Goal: Information Seeking & Learning: Compare options

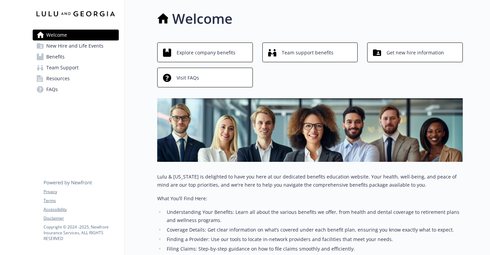
click at [227, 53] on span "Explore company benefits" at bounding box center [206, 52] width 59 height 13
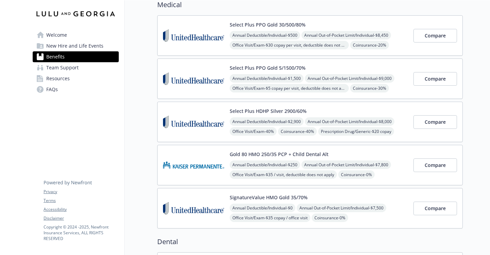
scroll to position [58, 0]
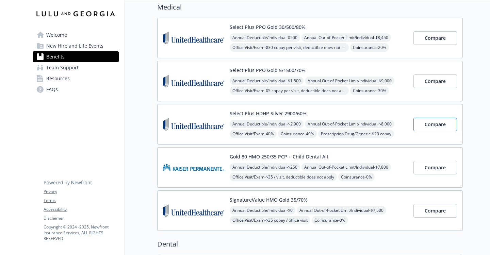
click at [428, 129] on button "Compare" at bounding box center [435, 125] width 44 height 14
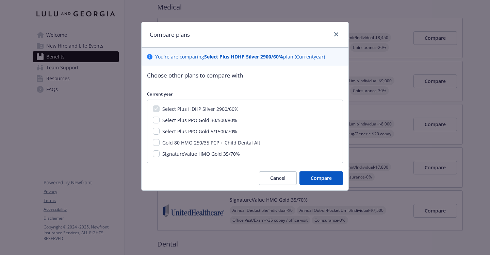
click at [334, 38] on div at bounding box center [334, 34] width 11 height 9
click at [335, 35] on icon "close" at bounding box center [336, 34] width 4 height 4
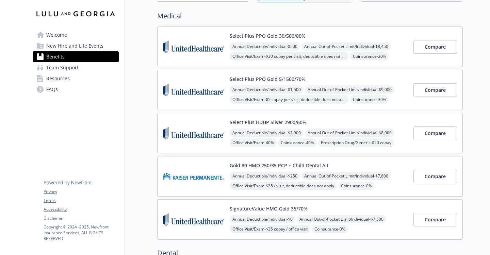
scroll to position [49, 0]
click at [424, 50] on button "Compare" at bounding box center [435, 47] width 44 height 14
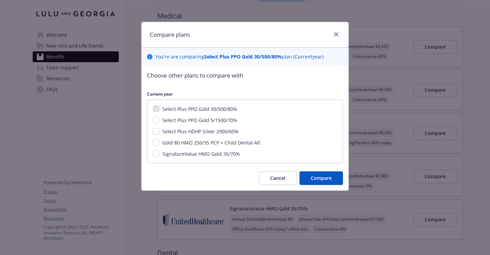
click at [200, 133] on span "Select Plus HDHP Silver 2900/60%" at bounding box center [200, 131] width 76 height 6
click at [160, 133] on input "Select Plus HDHP Silver 2900/60%" at bounding box center [156, 131] width 7 height 7
checkbox input "true"
click at [311, 183] on button "Compare" at bounding box center [321, 178] width 44 height 14
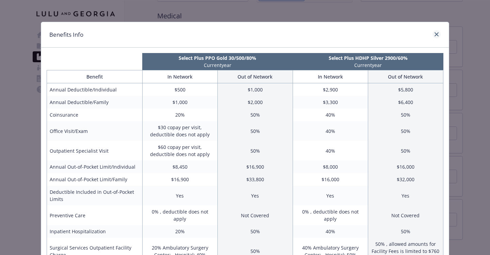
scroll to position [0, 0]
click at [434, 33] on icon "close" at bounding box center [436, 34] width 4 height 4
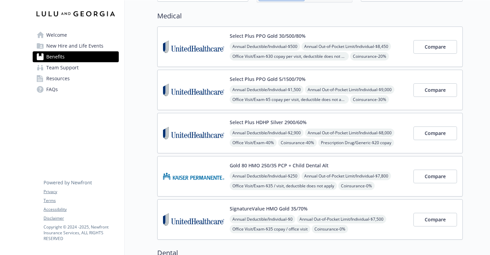
click at [438, 35] on div "Compare" at bounding box center [435, 46] width 44 height 29
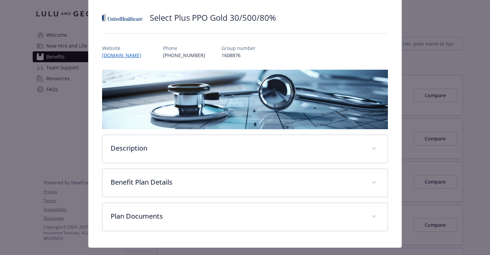
scroll to position [45, 0]
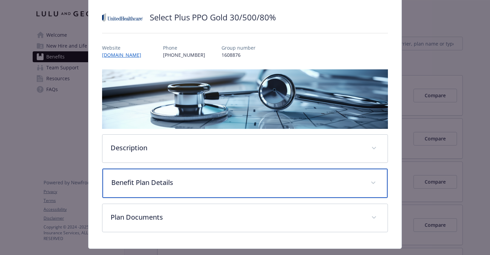
click at [236, 186] on p "Benefit Plan Details" at bounding box center [236, 183] width 251 height 10
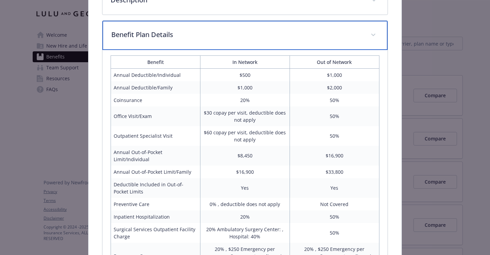
scroll to position [210, 0]
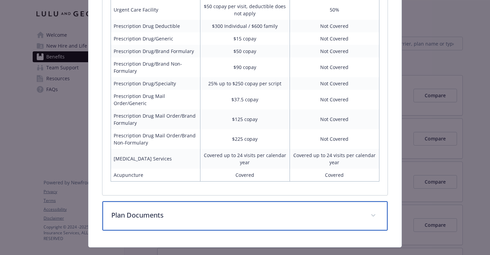
click at [234, 210] on p "Plan Documents" at bounding box center [236, 215] width 251 height 10
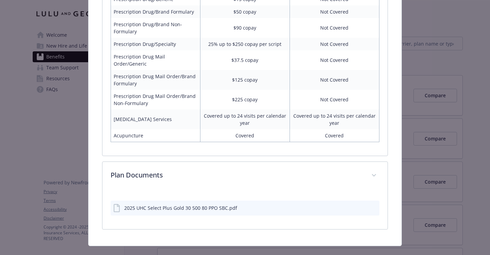
click at [224, 204] on div "2025 UHC Select Plus Gold 30 500 80 PPO SBC.pdf" at bounding box center [180, 207] width 113 height 7
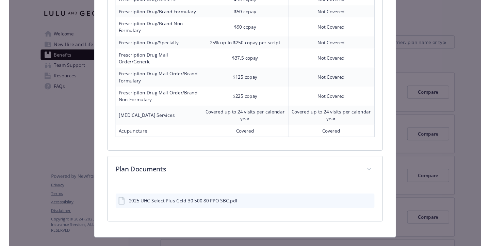
scroll to position [500, 0]
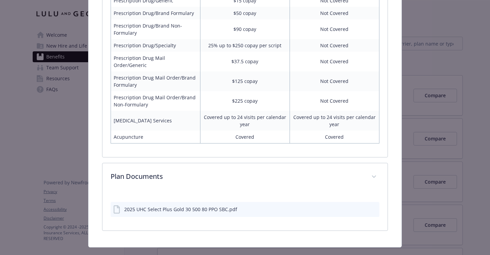
click at [374, 207] on icon "preview file" at bounding box center [373, 209] width 6 height 5
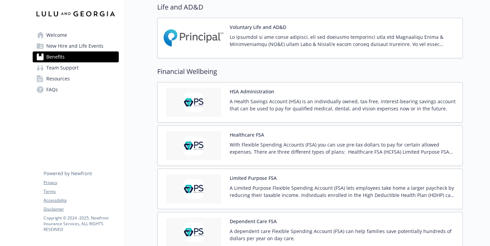
scroll to position [649, 0]
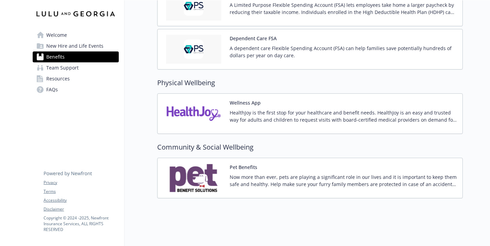
click at [87, 46] on span "New Hire and Life Events" at bounding box center [74, 45] width 57 height 11
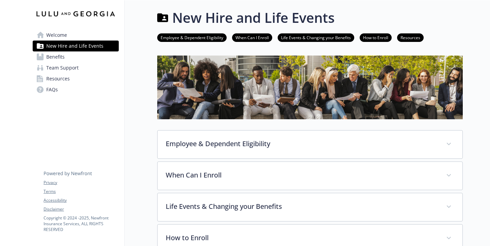
scroll to position [1, 0]
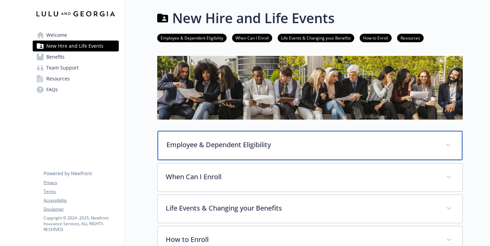
click at [188, 156] on div "Employee & Dependent Eligibility" at bounding box center [309, 145] width 305 height 29
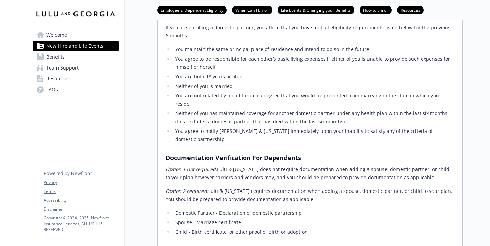
scroll to position [448, 0]
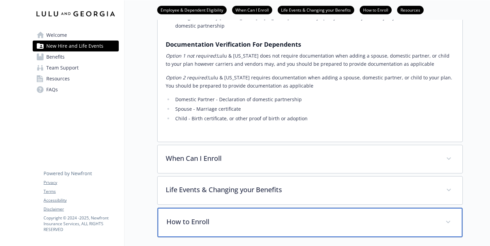
click at [192, 207] on div "How to Enroll" at bounding box center [309, 221] width 305 height 29
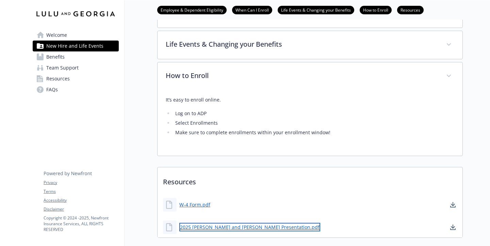
scroll to position [674, 0]
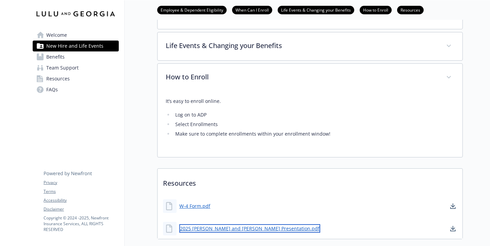
click at [197, 224] on link "2025 [PERSON_NAME] and [PERSON_NAME] Presentation.pdf" at bounding box center [249, 228] width 141 height 9
